Goal: Task Accomplishment & Management: Manage account settings

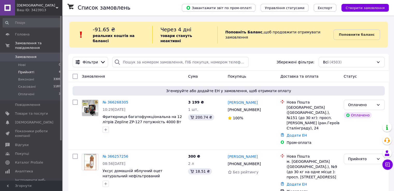
click at [28, 70] on span "Прийняті" at bounding box center [26, 72] width 16 height 5
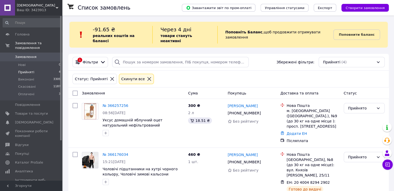
click at [32, 69] on li "Прийняті 4" at bounding box center [32, 72] width 64 height 7
click at [23, 63] on span "Нові" at bounding box center [22, 65] width 8 height 5
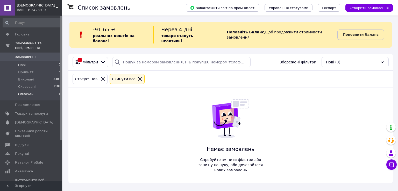
click at [31, 92] on span "Оплачені" at bounding box center [26, 94] width 16 height 5
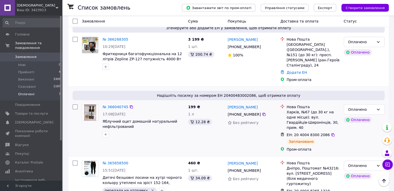
scroll to position [86, 0]
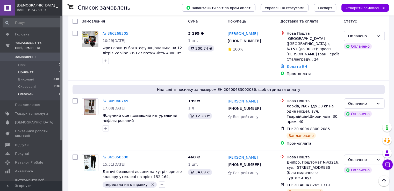
click at [31, 70] on span "Прийняті" at bounding box center [26, 72] width 16 height 5
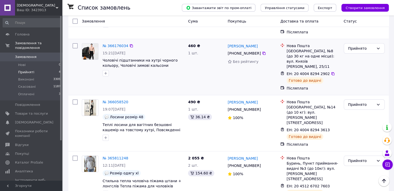
scroll to position [111, 0]
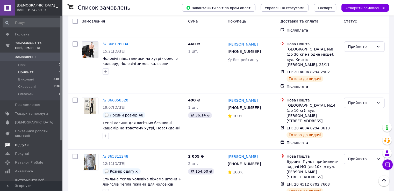
click at [19, 143] on span "Відгуки" at bounding box center [21, 145] width 13 height 5
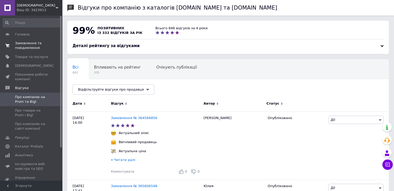
click at [30, 45] on span "Замовлення та повідомлення" at bounding box center [31, 45] width 33 height 9
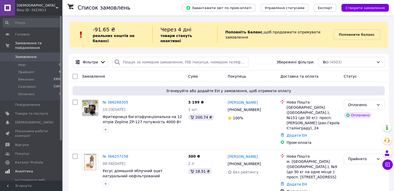
click at [27, 169] on span "Аналітика" at bounding box center [24, 171] width 18 height 5
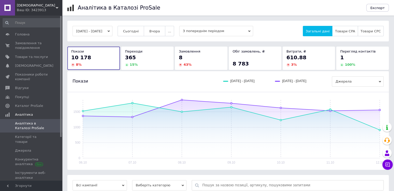
click at [126, 30] on div "[DATE] - [DATE] Сьогодні [GEOGRAPHIC_DATA] ... З попереднім періодом Загальні д…" at bounding box center [228, 31] width 311 height 10
click at [132, 30] on span "Сьогодні" at bounding box center [131, 31] width 16 height 4
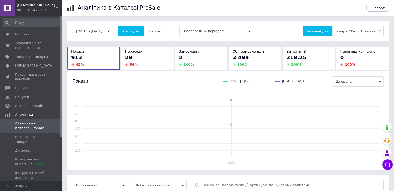
click at [351, 26] on button "Товари CPA" at bounding box center [345, 31] width 26 height 10
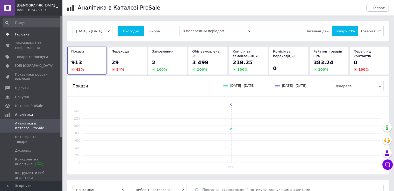
click at [18, 33] on span "Головна" at bounding box center [22, 34] width 15 height 5
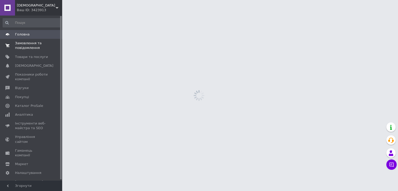
click at [18, 48] on span "Замовлення та повідомлення" at bounding box center [31, 45] width 33 height 9
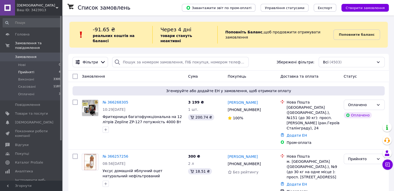
click at [20, 70] on span "Прийняті" at bounding box center [26, 72] width 16 height 5
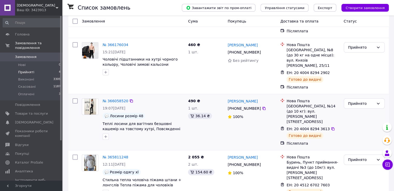
scroll to position [111, 0]
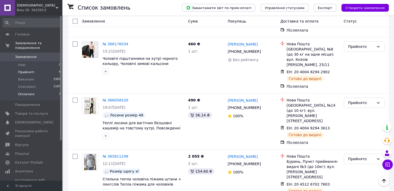
click at [24, 92] on span "Оплачені" at bounding box center [26, 94] width 16 height 5
